Goal: Transaction & Acquisition: Purchase product/service

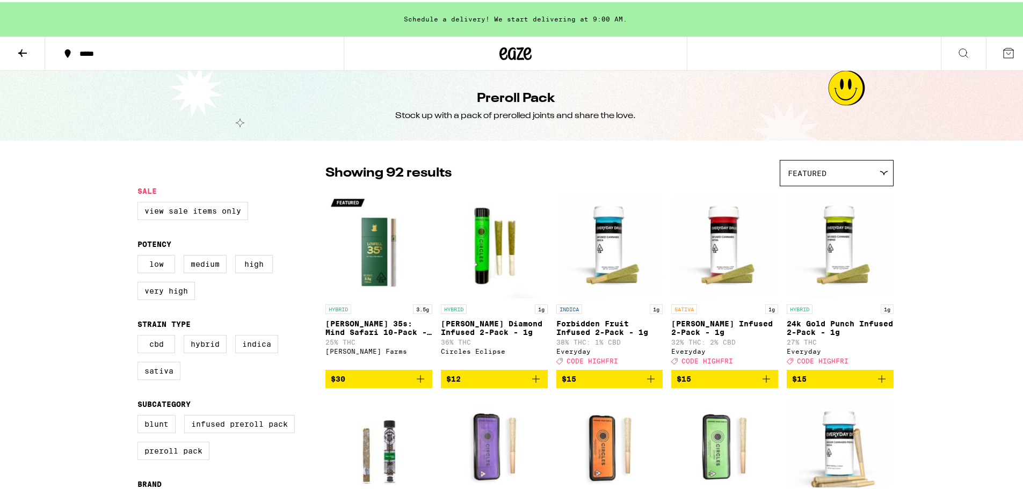
click at [26, 50] on icon at bounding box center [22, 51] width 9 height 8
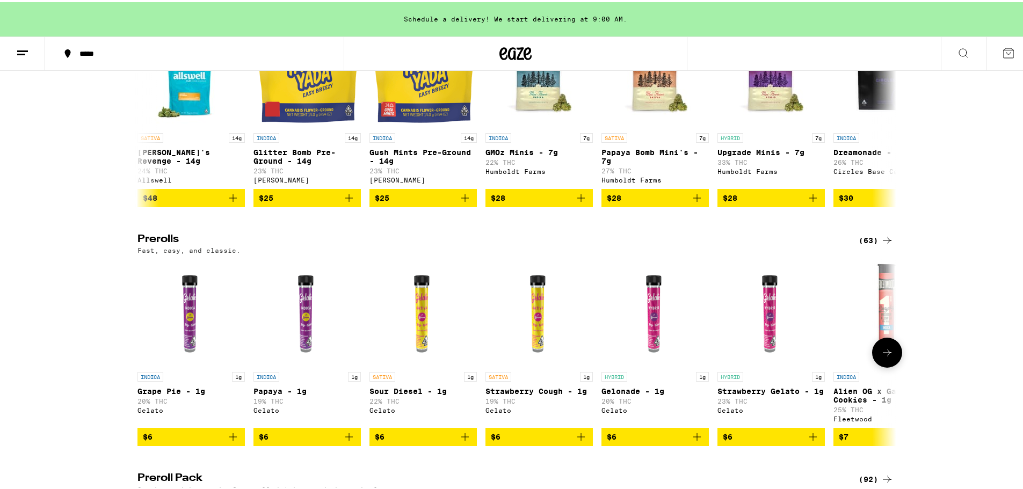
scroll to position [716, 0]
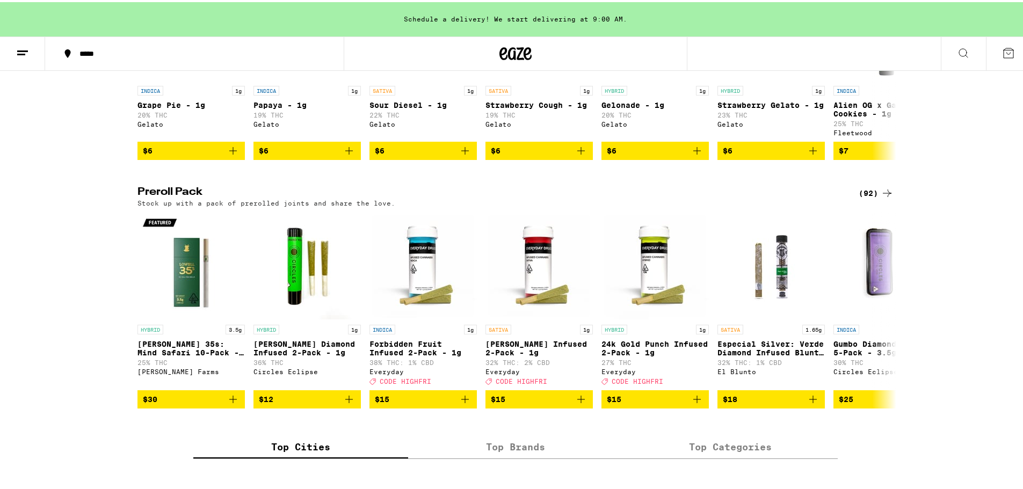
click at [867, 198] on div "(92)" at bounding box center [875, 191] width 35 height 13
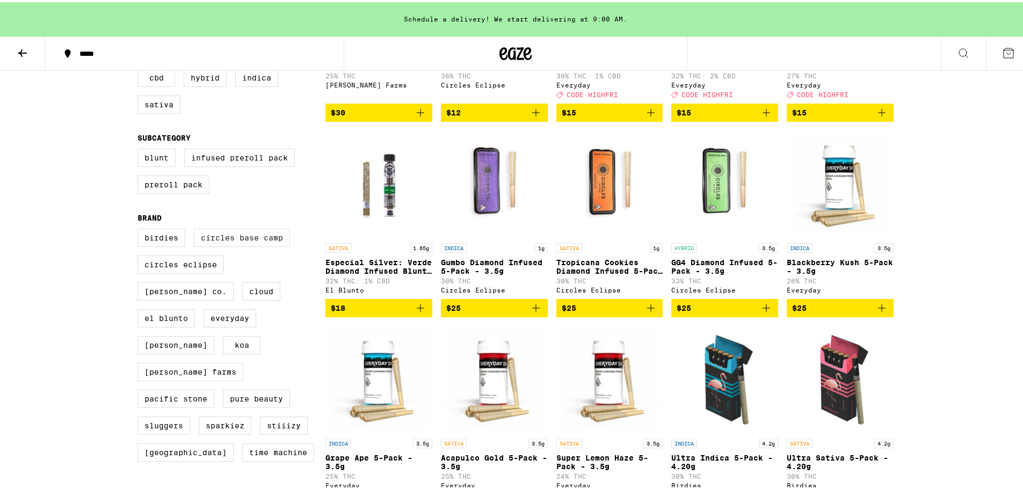
scroll to position [287, 0]
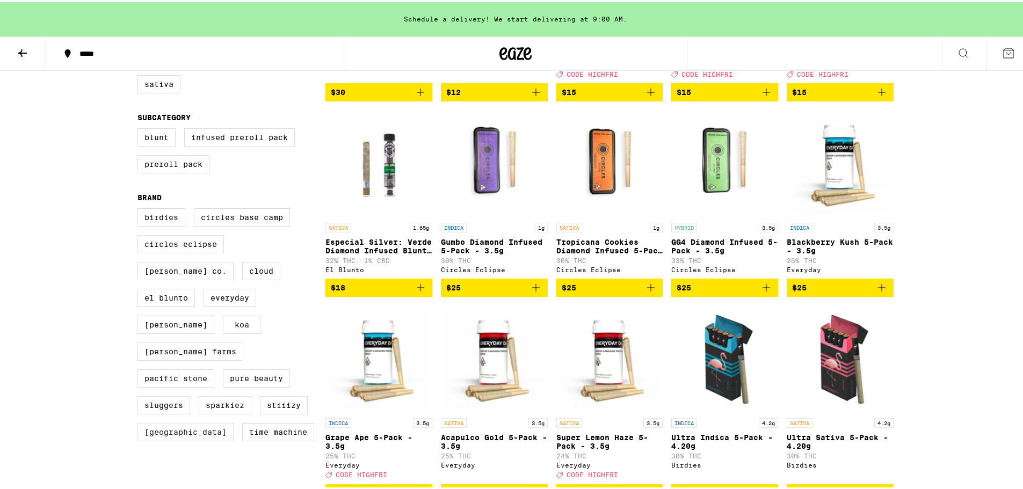
click at [160, 421] on label "[GEOGRAPHIC_DATA]" at bounding box center [185, 430] width 96 height 18
click at [140, 208] on input "[GEOGRAPHIC_DATA]" at bounding box center [140, 208] width 1 height 1
checkbox input "true"
